Goal: Answer question/provide support

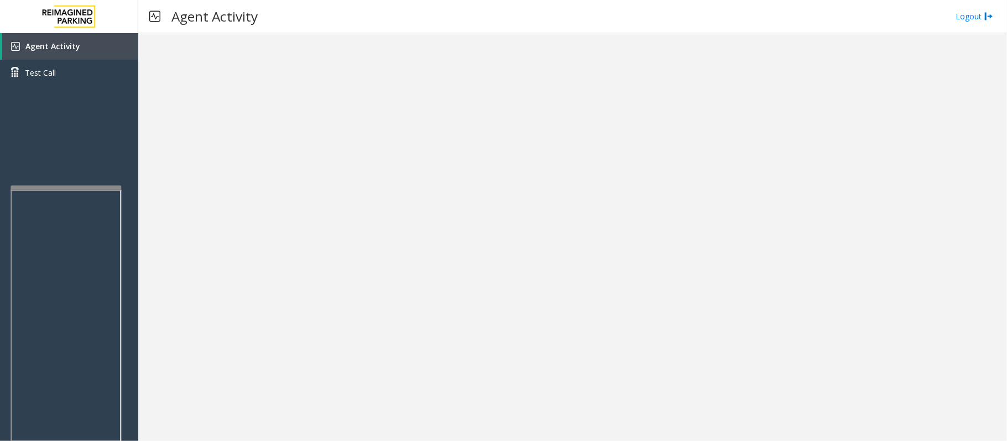
click at [67, 187] on div at bounding box center [66, 188] width 111 height 4
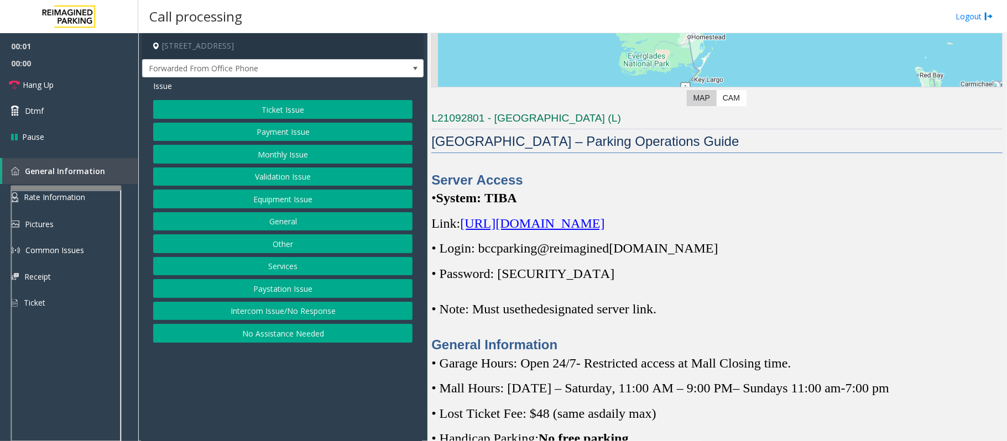
scroll to position [221, 0]
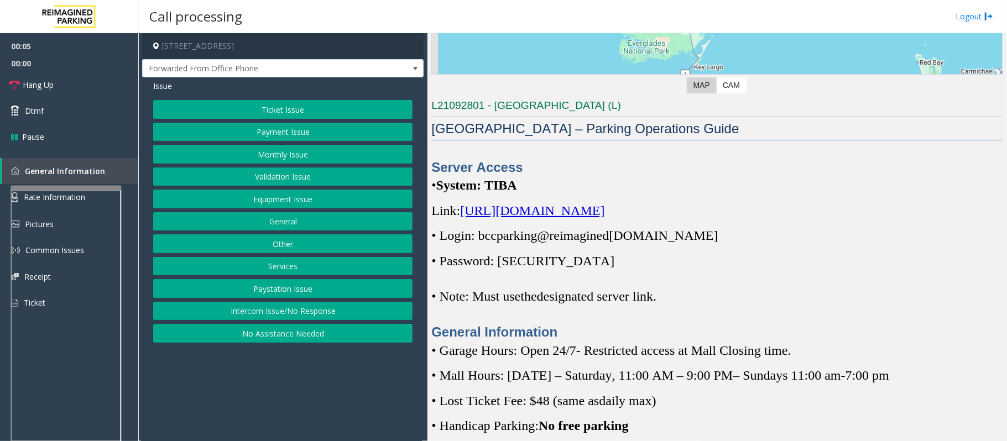
click at [580, 215] on span "[URL][DOMAIN_NAME]" at bounding box center [532, 211] width 144 height 14
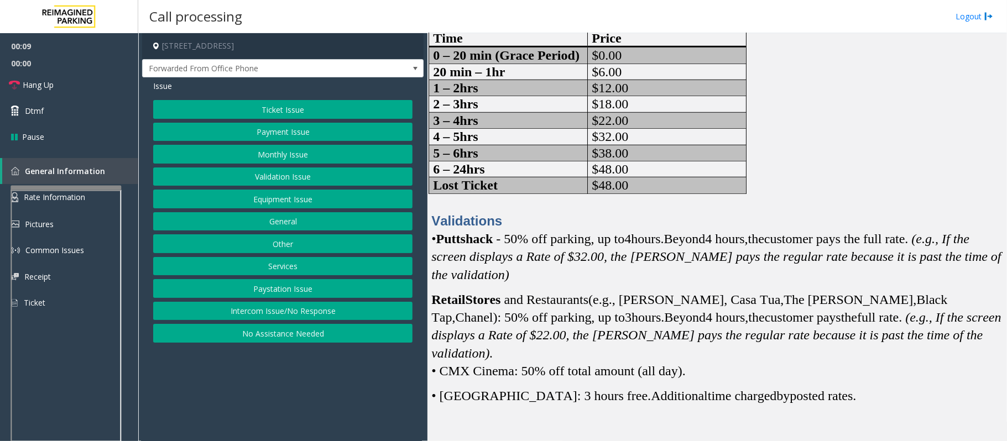
scroll to position [811, 0]
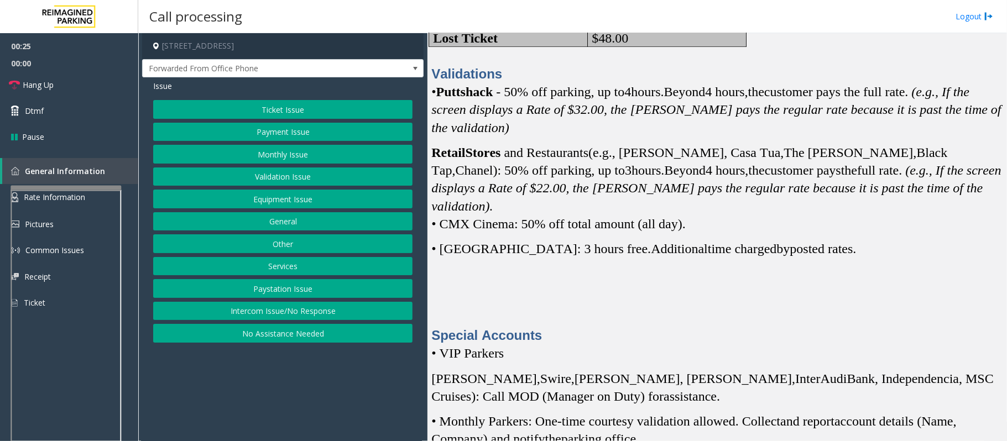
click at [270, 180] on button "Validation Issue" at bounding box center [282, 177] width 259 height 19
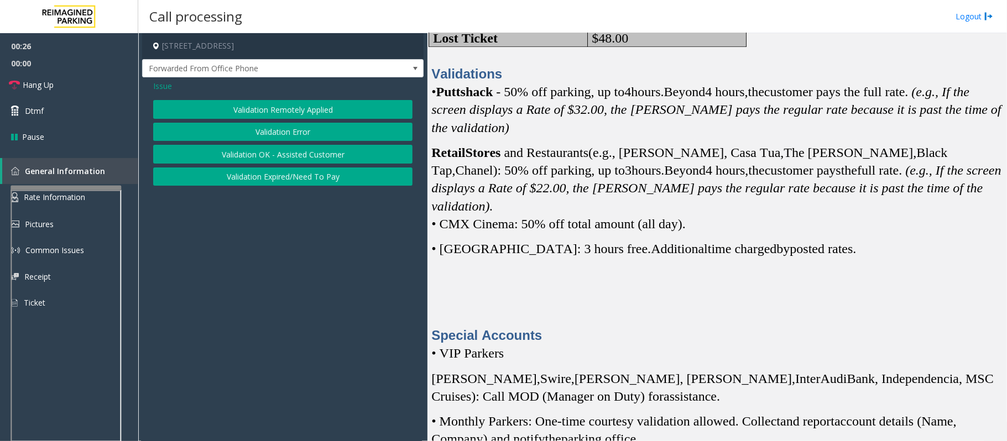
click at [261, 127] on button "Validation Error" at bounding box center [282, 132] width 259 height 19
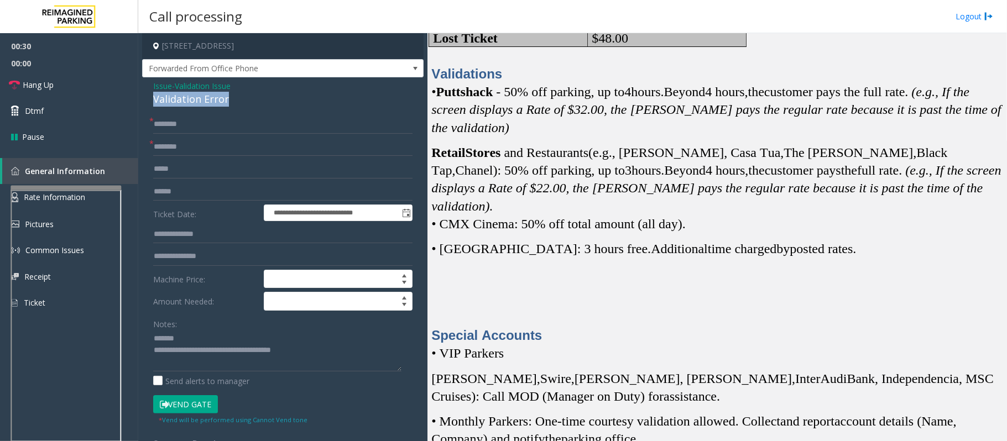
drag, startPoint x: 234, startPoint y: 101, endPoint x: 150, endPoint y: 100, distance: 84.1
click at [150, 100] on div "**********" at bounding box center [282, 352] width 281 height 550
type textarea "**********"
click at [3, 197] on link "Rate Information" at bounding box center [69, 197] width 138 height 27
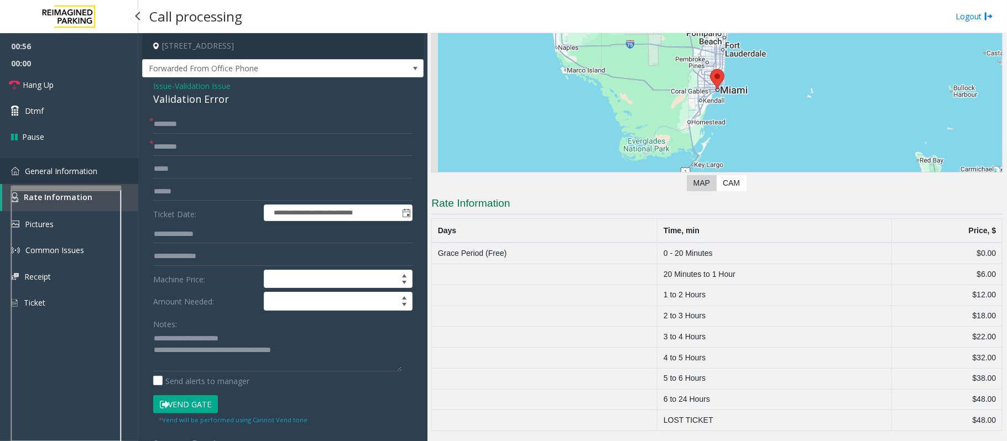
click at [49, 167] on span "General Information" at bounding box center [61, 171] width 72 height 11
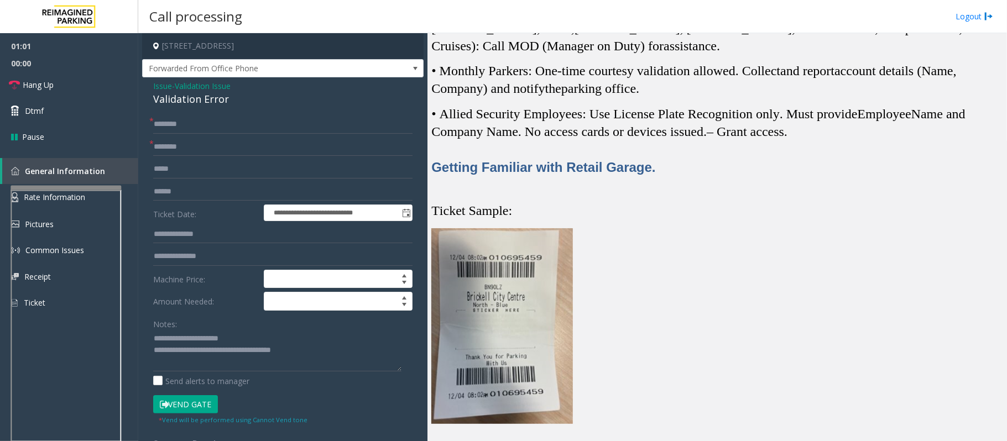
scroll to position [958, 0]
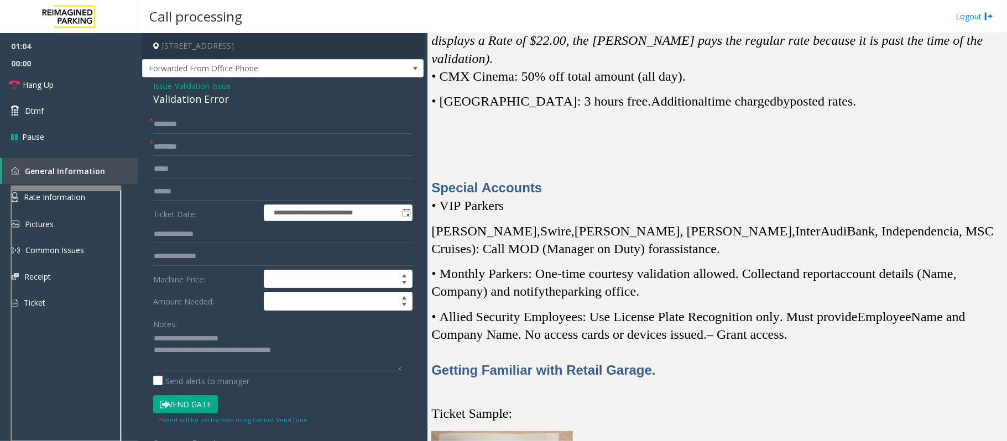
drag, startPoint x: 307, startPoint y: 45, endPoint x: 258, endPoint y: 45, distance: 49.8
click at [258, 45] on h4 "[STREET_ADDRESS]" at bounding box center [282, 46] width 281 height 26
copy h4 "[GEOGRAPHIC_DATA], [GEOGRAPHIC_DATA]"
click at [0, 201] on link "Rate Information" at bounding box center [69, 197] width 138 height 27
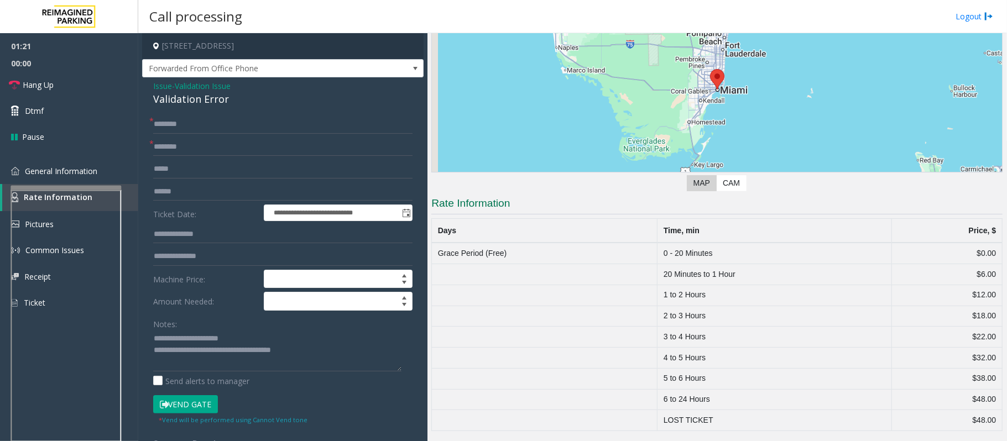
scroll to position [125, 0]
drag, startPoint x: 626, startPoint y: 317, endPoint x: 988, endPoint y: 306, distance: 361.8
click at [988, 306] on tr "2 to 3 Hours $18.00" at bounding box center [717, 316] width 571 height 21
click at [990, 311] on td "$18.00" at bounding box center [946, 316] width 111 height 21
click at [53, 166] on span "General Information" at bounding box center [61, 171] width 72 height 11
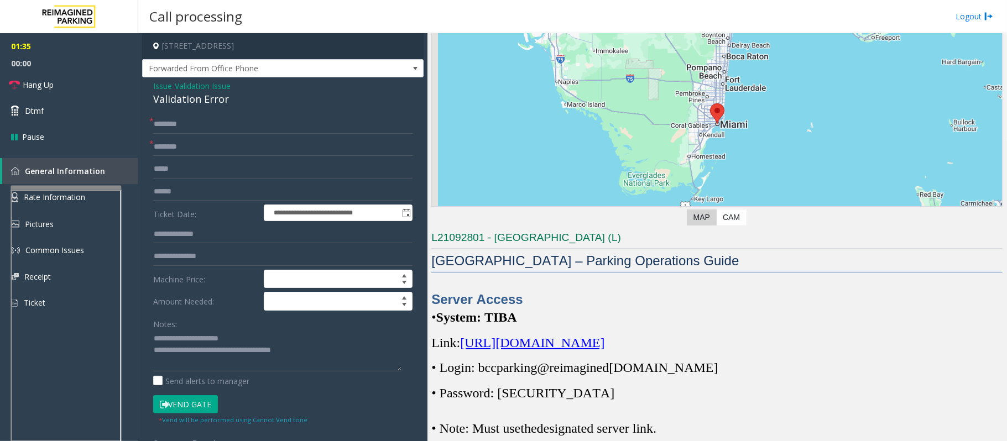
scroll to position [221, 0]
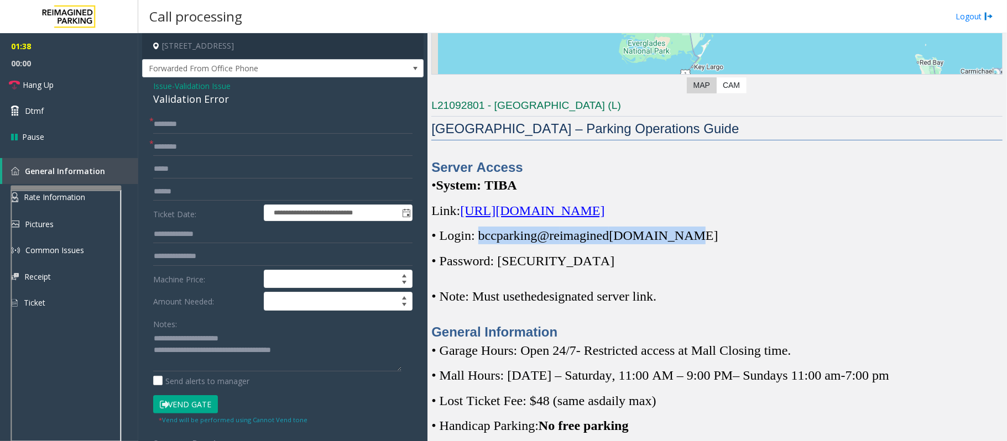
drag, startPoint x: 688, startPoint y: 240, endPoint x: 478, endPoint y: 244, distance: 210.2
click at [478, 244] on p "• Login: bccparking@re imagined [DOMAIN_NAME]" at bounding box center [716, 236] width 571 height 18
copy span "bccparking@re imagined [DOMAIN_NAME]"
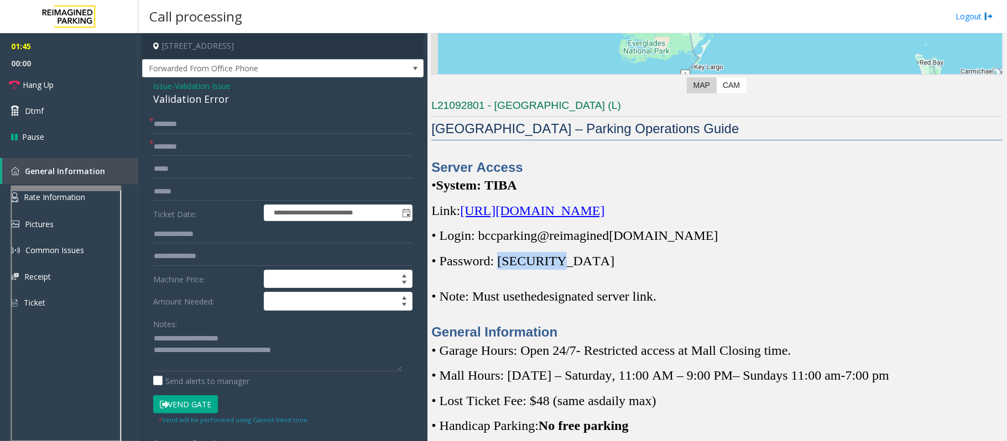
drag, startPoint x: 505, startPoint y: 259, endPoint x: 559, endPoint y: 264, distance: 53.8
click at [559, 264] on p "• Password: [SECURITY_DATA]" at bounding box center [716, 261] width 571 height 18
copy span "Parking1!"
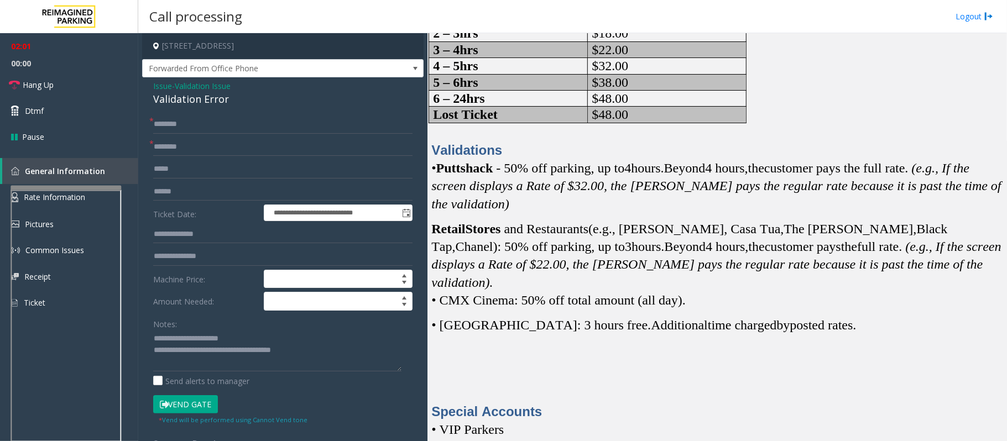
scroll to position [737, 0]
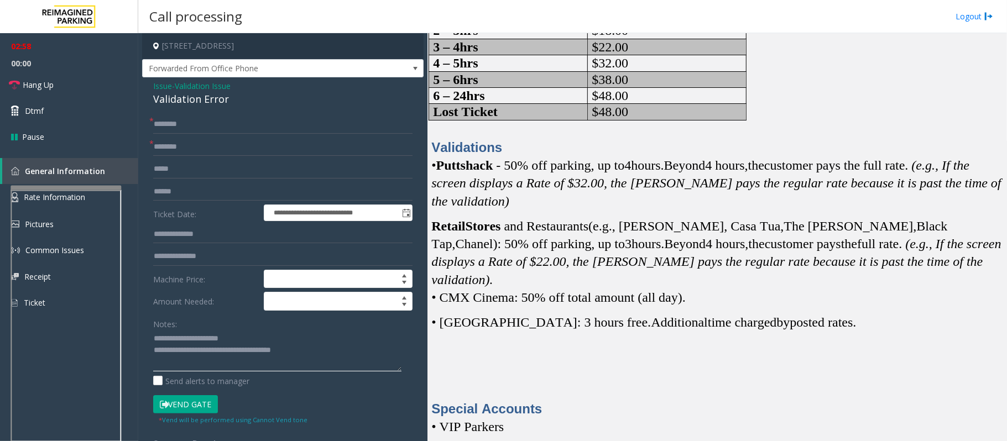
drag, startPoint x: 331, startPoint y: 355, endPoint x: 199, endPoint y: 354, distance: 131.6
click at [199, 354] on textarea at bounding box center [277, 350] width 248 height 41
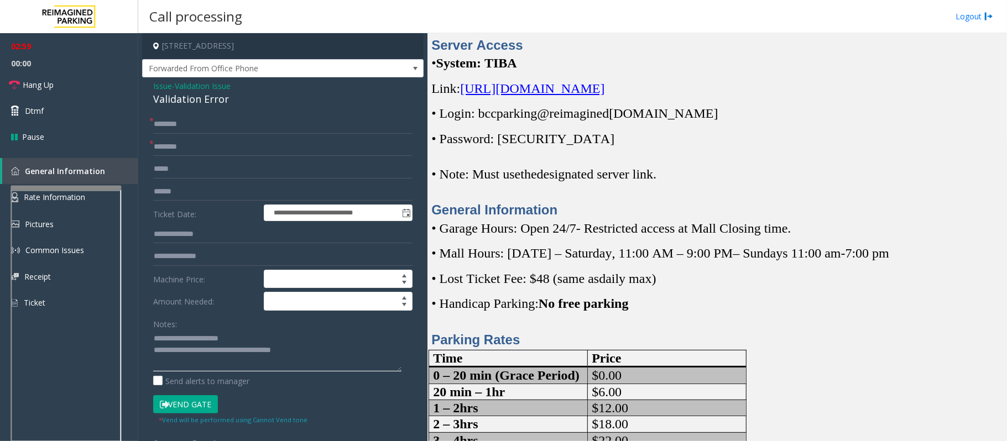
scroll to position [295, 0]
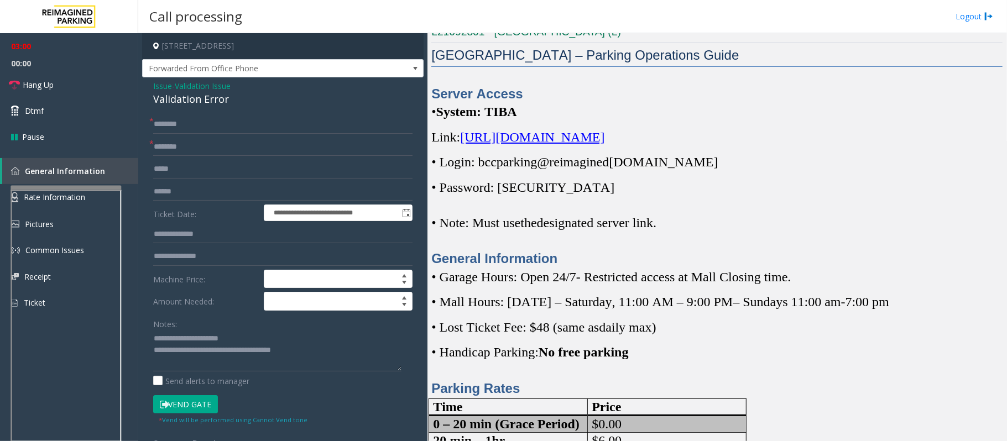
click at [556, 266] on p "General Information" at bounding box center [716, 258] width 571 height 18
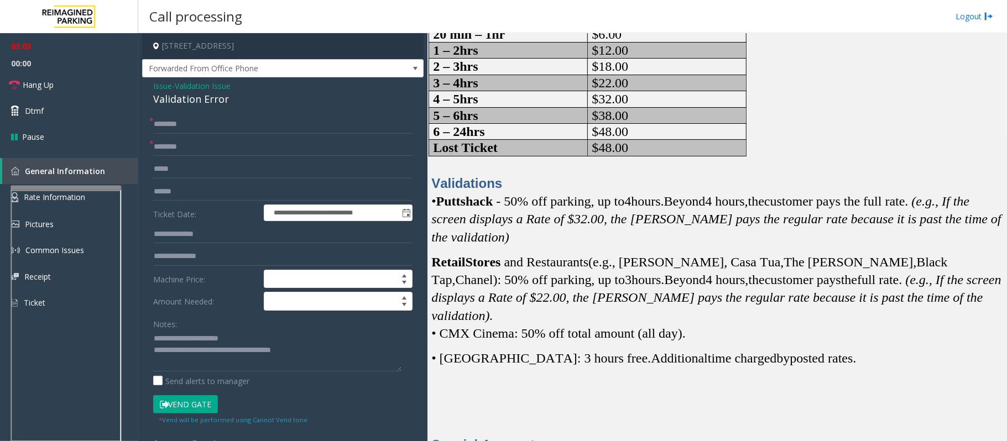
scroll to position [737, 0]
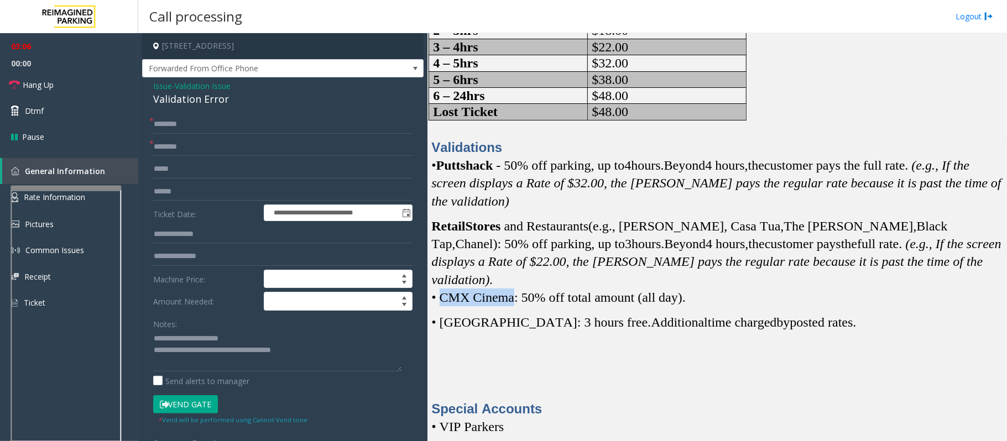
drag, startPoint x: 439, startPoint y: 304, endPoint x: 509, endPoint y: 304, distance: 70.2
click at [509, 304] on span "• CMX Cinema: 50% off total amount (all day)." at bounding box center [558, 297] width 254 height 14
type input "**********"
click at [211, 119] on input "text" at bounding box center [282, 124] width 259 height 19
type input "**"
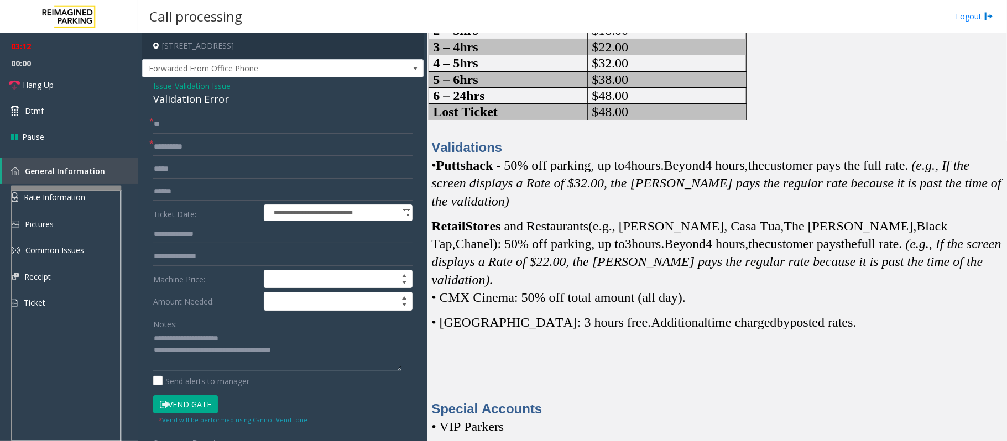
drag, startPoint x: 337, startPoint y: 350, endPoint x: 200, endPoint y: 357, distance: 136.8
click at [200, 357] on textarea at bounding box center [277, 350] width 248 height 41
click at [5, 201] on link "Rate Information" at bounding box center [69, 197] width 138 height 27
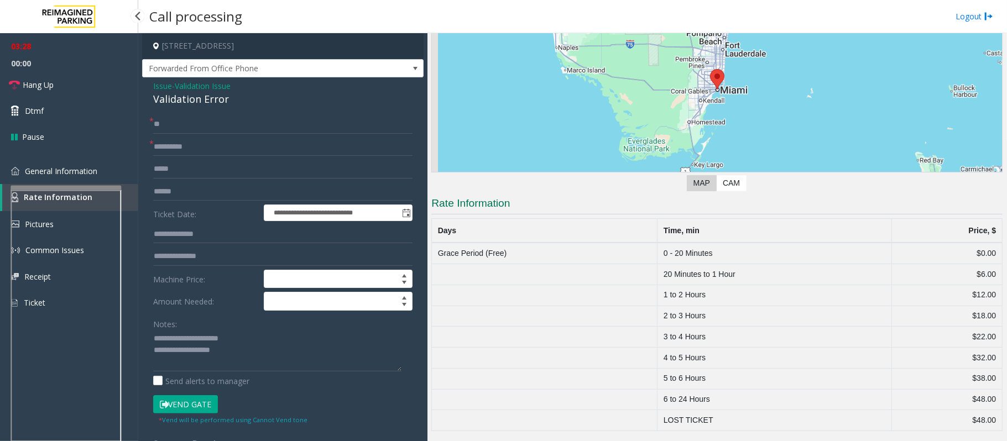
scroll to position [125, 0]
click at [92, 176] on link "General Information" at bounding box center [69, 171] width 138 height 26
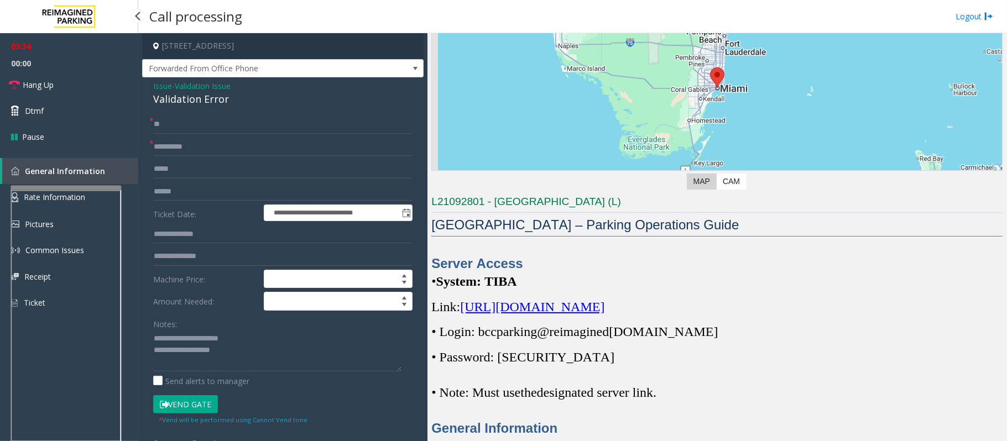
scroll to position [737, 0]
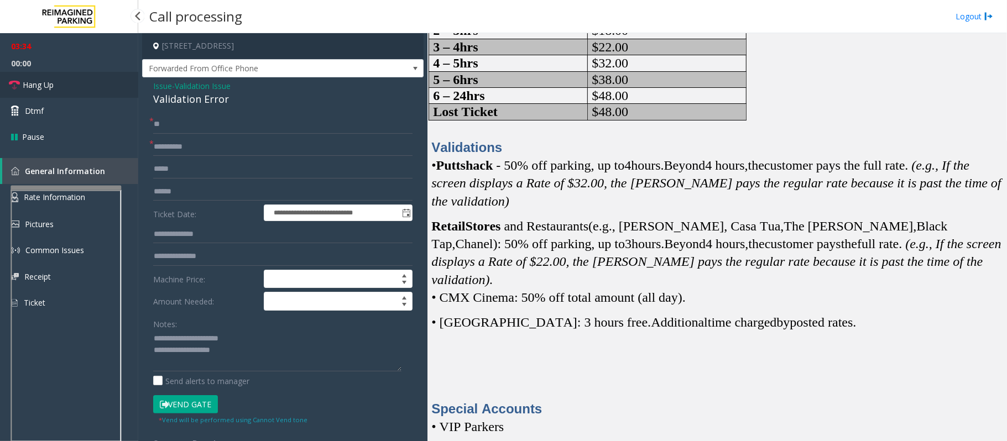
click at [40, 87] on span "Hang Up" at bounding box center [38, 85] width 31 height 12
click at [244, 358] on textarea at bounding box center [277, 350] width 248 height 41
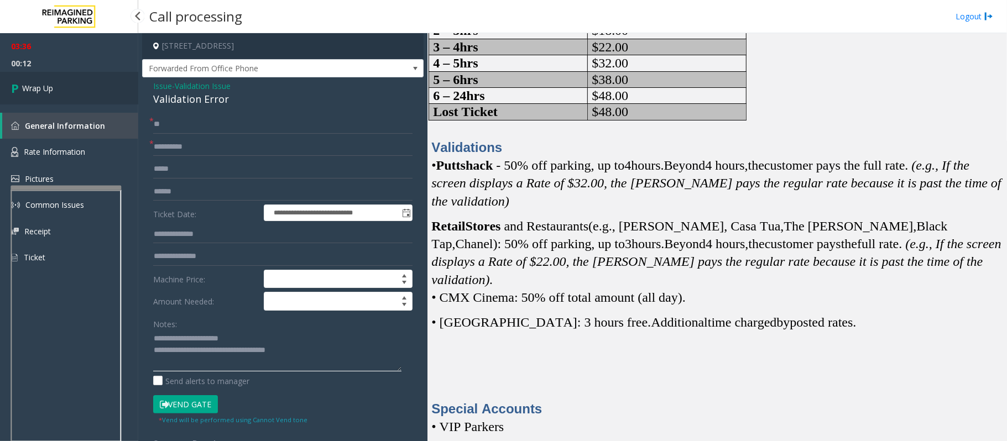
type textarea "**********"
click at [121, 89] on link "Wrap Up" at bounding box center [69, 88] width 138 height 33
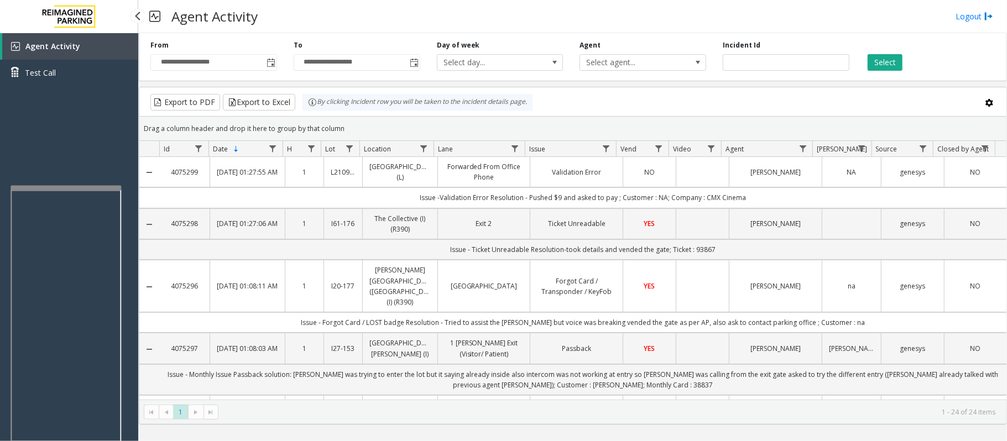
click at [72, 127] on div "Agent Activity Test Call" at bounding box center [69, 253] width 138 height 441
